Goal: Task Accomplishment & Management: Manage account settings

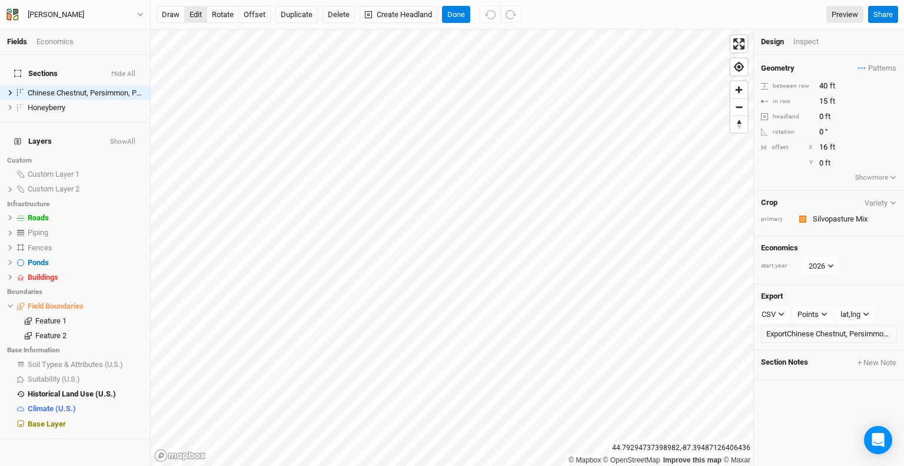
click at [198, 16] on button "edit" at bounding box center [195, 15] width 23 height 18
click at [225, 14] on button "rotate" at bounding box center [223, 15] width 32 height 18
click at [191, 14] on button "edit" at bounding box center [195, 15] width 23 height 18
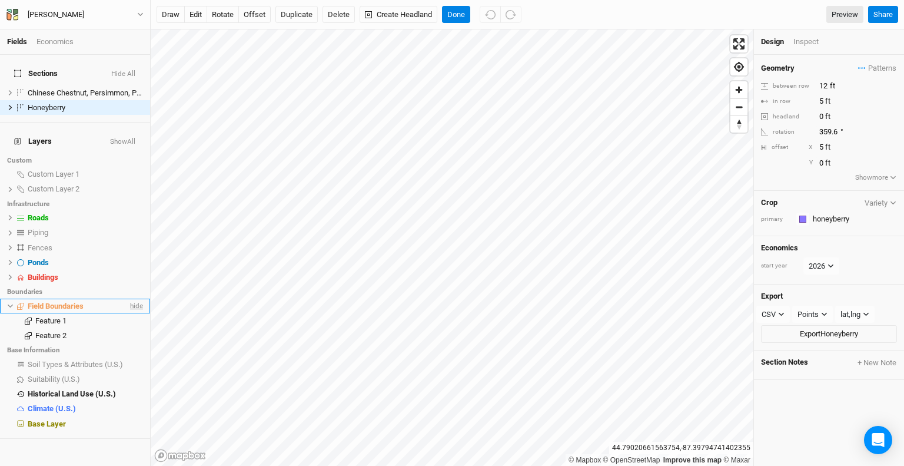
click at [128, 298] on span "hide" at bounding box center [135, 305] width 15 height 15
click at [128, 270] on span "hide" at bounding box center [135, 277] width 15 height 15
click at [453, 12] on button "Done" at bounding box center [456, 15] width 28 height 18
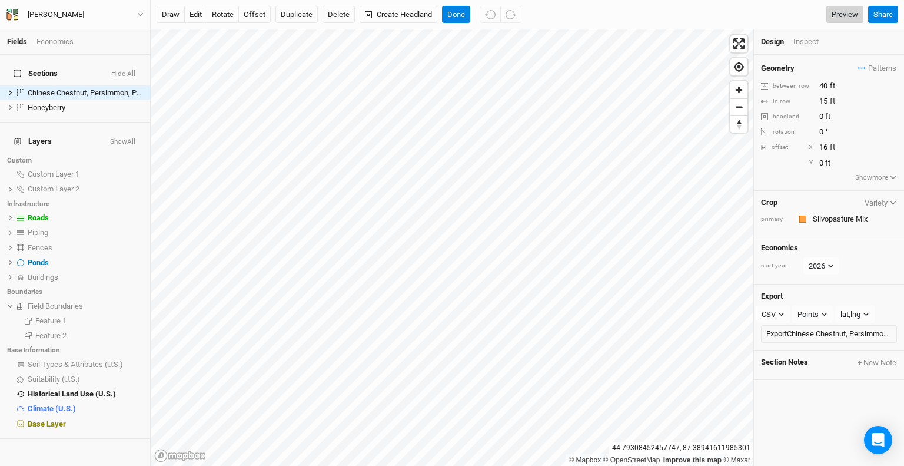
click at [848, 16] on link "Preview" at bounding box center [844, 15] width 37 height 18
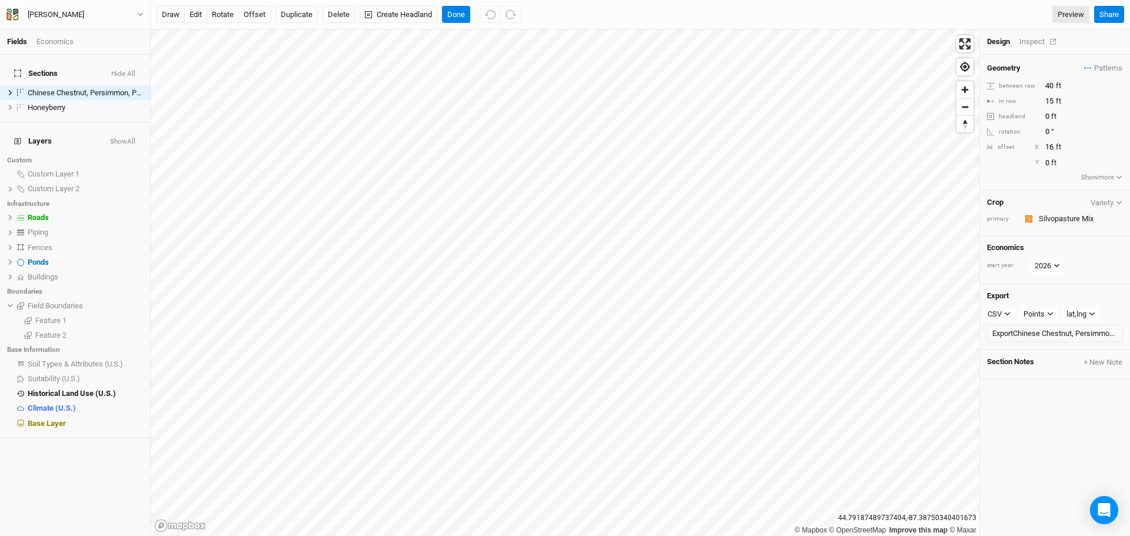
click at [903, 42] on div "Inspect" at bounding box center [1040, 41] width 42 height 11
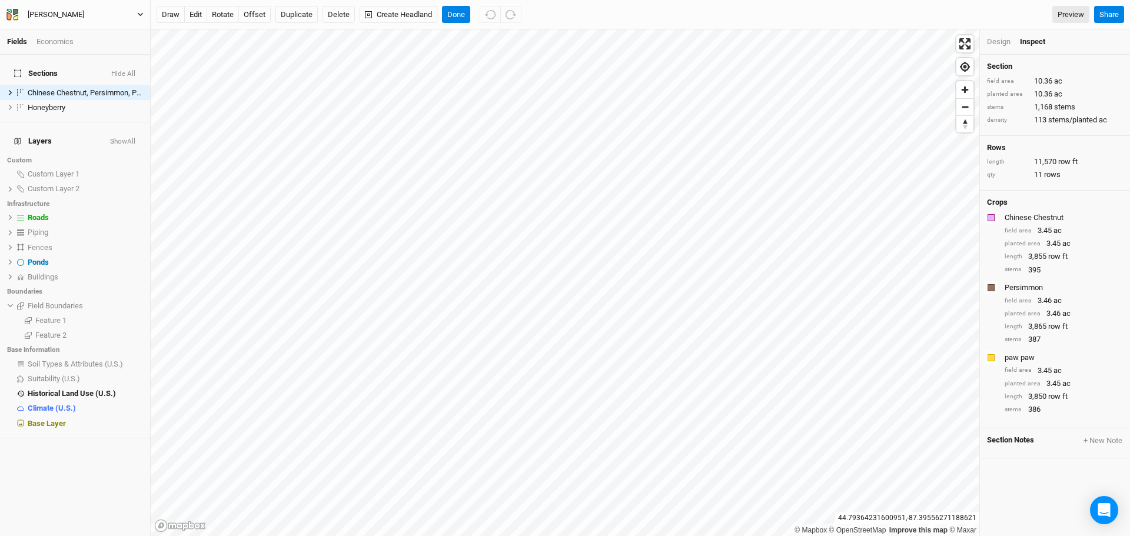
click at [41, 18] on div "[PERSON_NAME]" at bounding box center [56, 15] width 57 height 12
click at [77, 44] on button "Project Settings" at bounding box center [97, 48] width 93 height 15
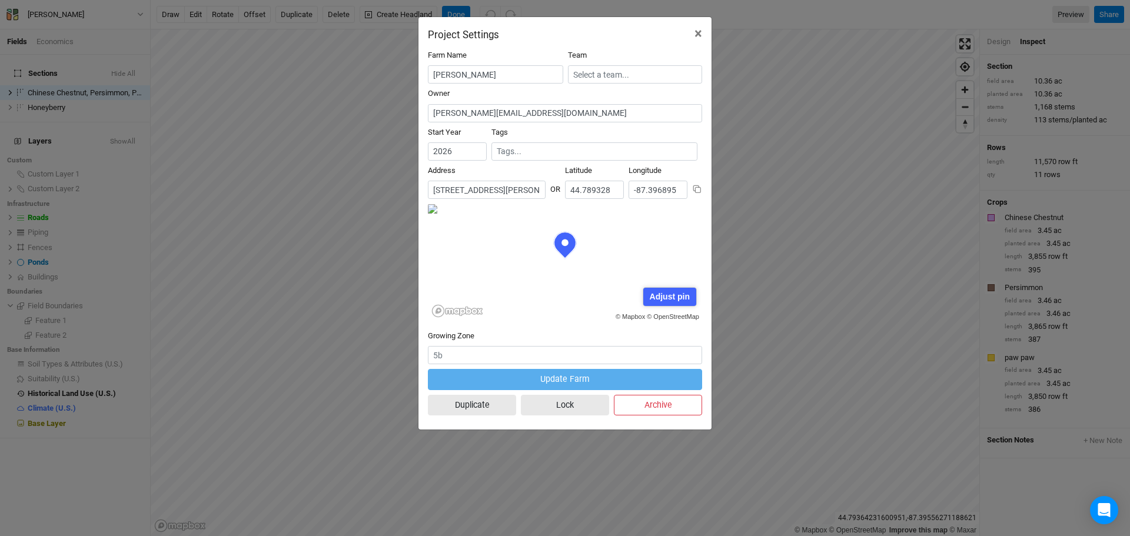
click at [509, 191] on input "[STREET_ADDRESS][PERSON_NAME][US_STATE]" at bounding box center [487, 190] width 118 height 18
click at [517, 190] on input "[STREET_ADDRESS][PERSON_NAME][US_STATE]" at bounding box center [487, 190] width 118 height 18
click at [527, 197] on input "[STREET_ADDRESS][PERSON_NAME][US_STATE]" at bounding box center [487, 190] width 118 height 18
click at [333, 293] on div "Project Settings × Farm Name [PERSON_NAME] Team Owner [PERSON_NAME][EMAIL_ADDRE…" at bounding box center [565, 268] width 1130 height 536
